Goal: Information Seeking & Learning: Learn about a topic

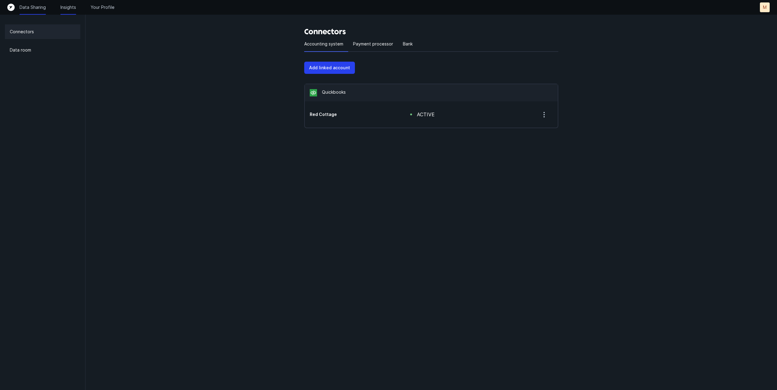
click at [65, 9] on p "Insights" at bounding box center [68, 7] width 16 height 6
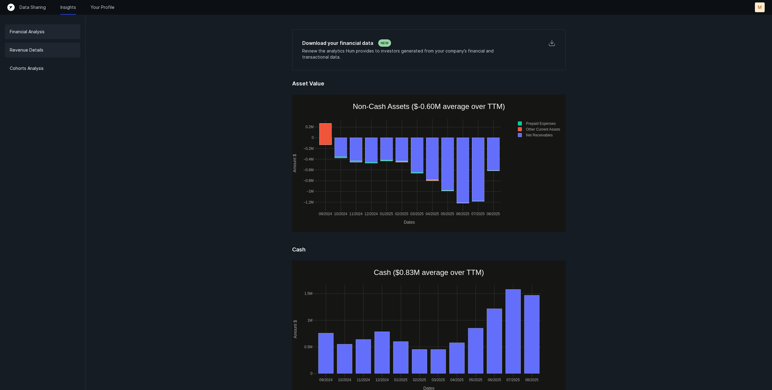
click at [25, 52] on p "Revenue Details" at bounding box center [27, 49] width 34 height 7
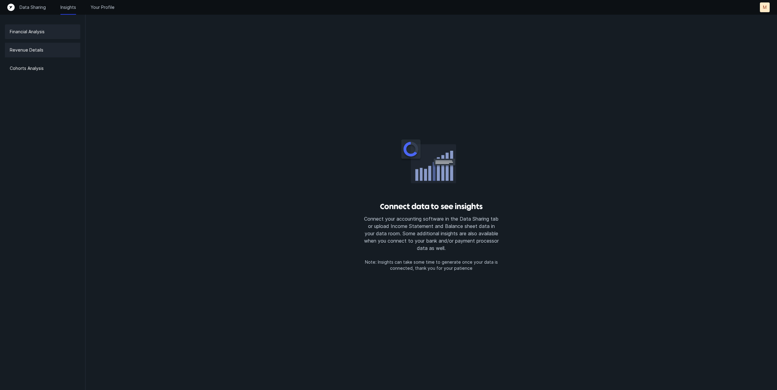
click at [29, 35] on p "Financial Analysis" at bounding box center [27, 31] width 35 height 7
